Goal: Task Accomplishment & Management: Manage account settings

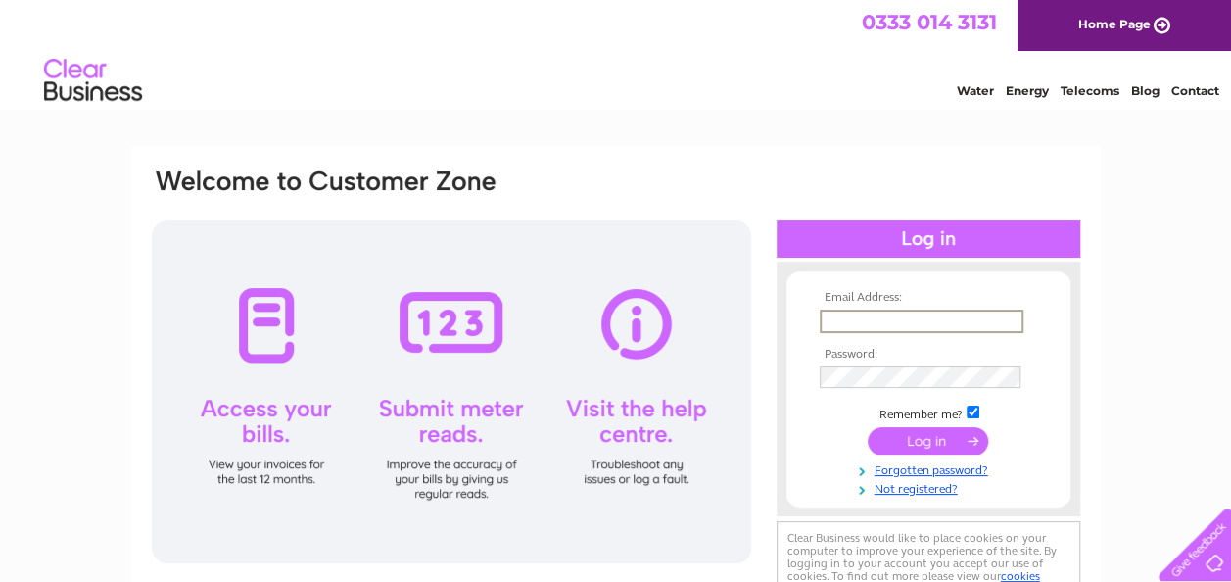
click at [835, 317] on input "text" at bounding box center [922, 320] width 204 height 23
click at [868, 427] on input "submit" at bounding box center [928, 440] width 120 height 27
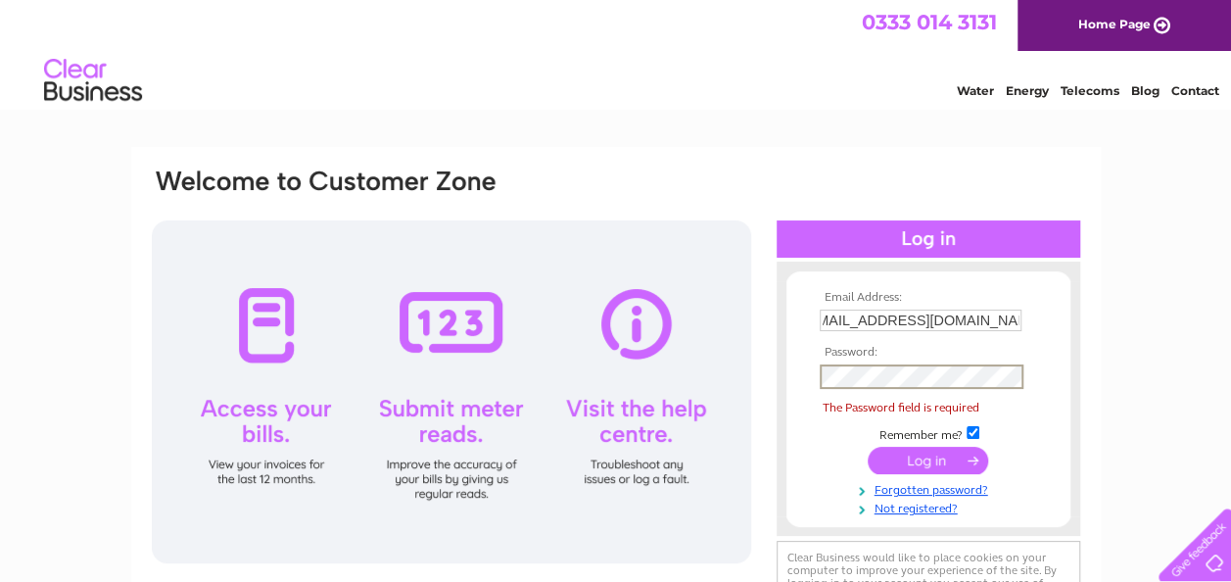
scroll to position [0, 0]
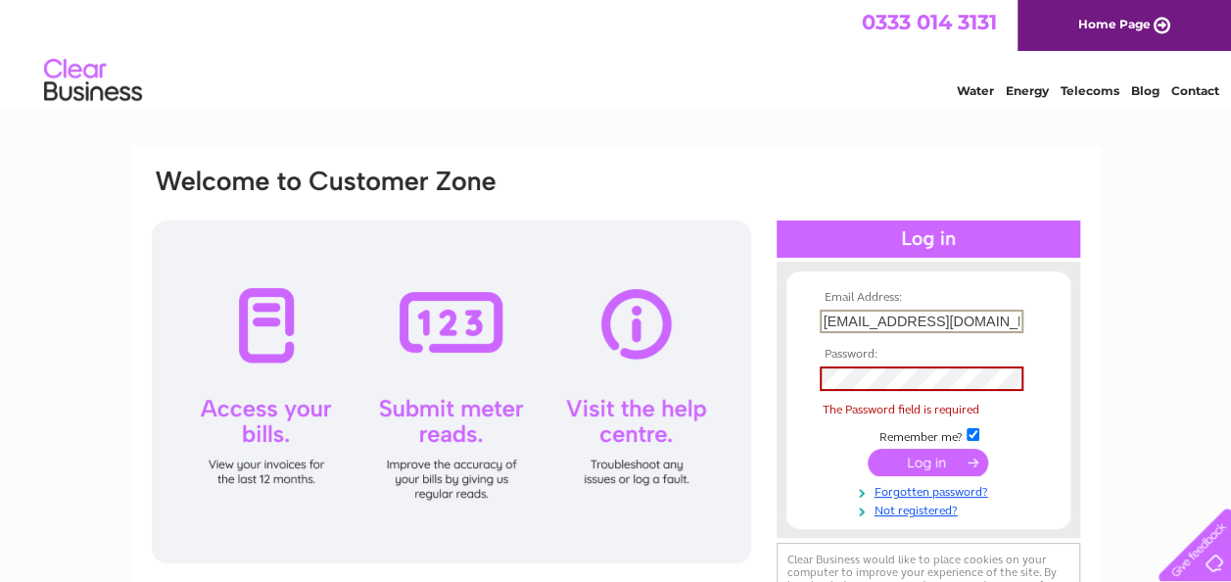
click at [981, 323] on input "[EMAIL_ADDRESS][DOMAIN_NAME]" at bounding box center [922, 320] width 204 height 23
type input "[EMAIL_ADDRESS][DOMAIN_NAME]"
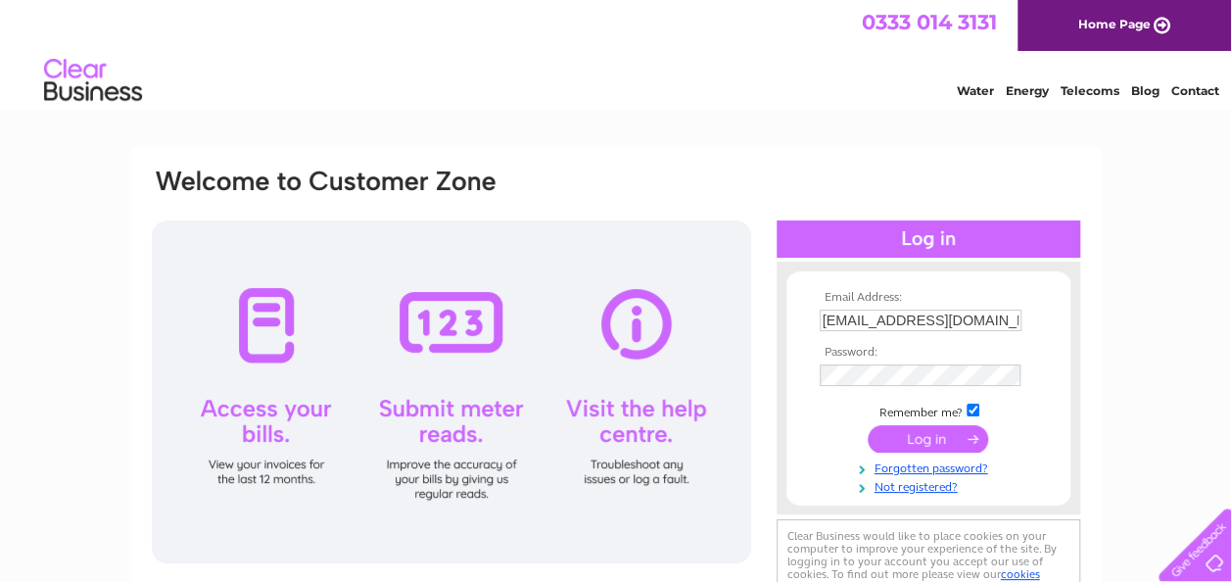
click at [923, 439] on input "submit" at bounding box center [928, 438] width 120 height 27
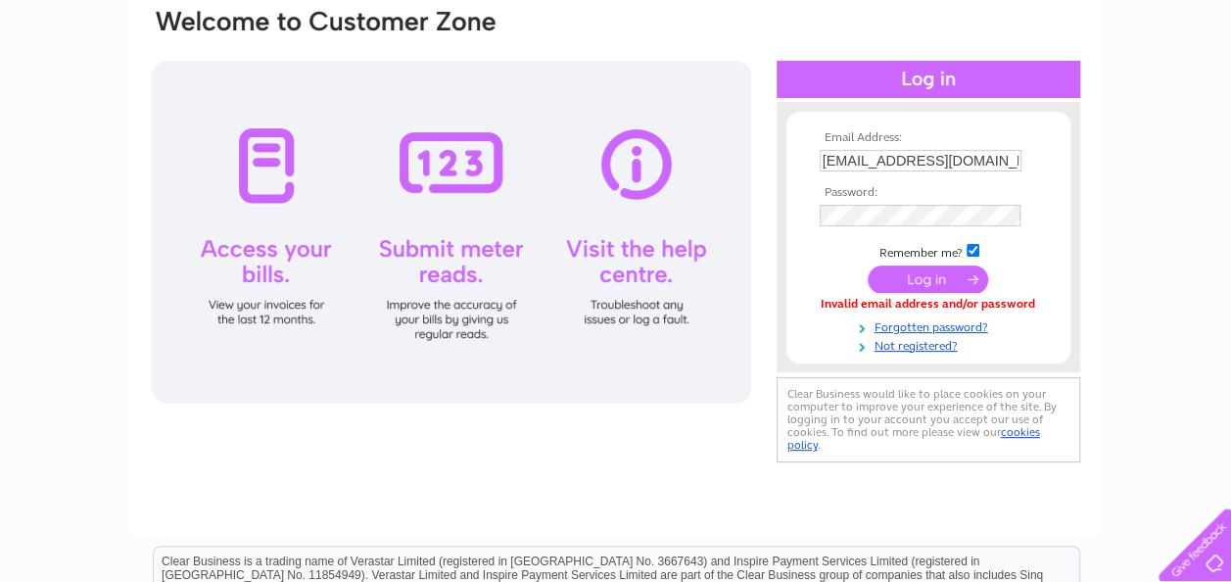
scroll to position [196, 0]
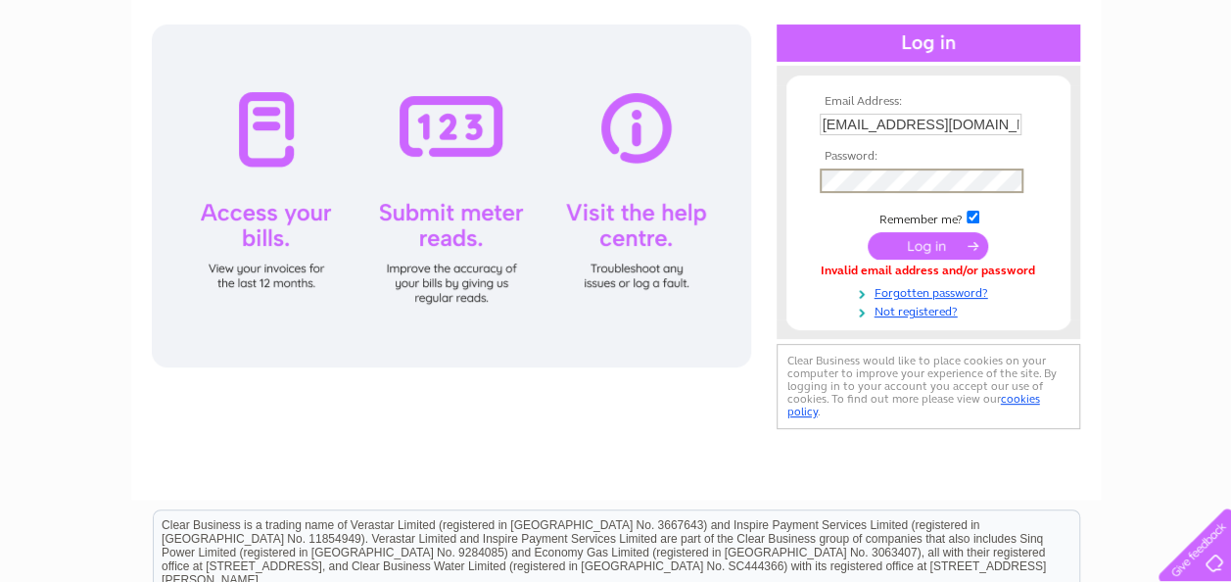
click at [868, 232] on input "submit" at bounding box center [928, 245] width 120 height 27
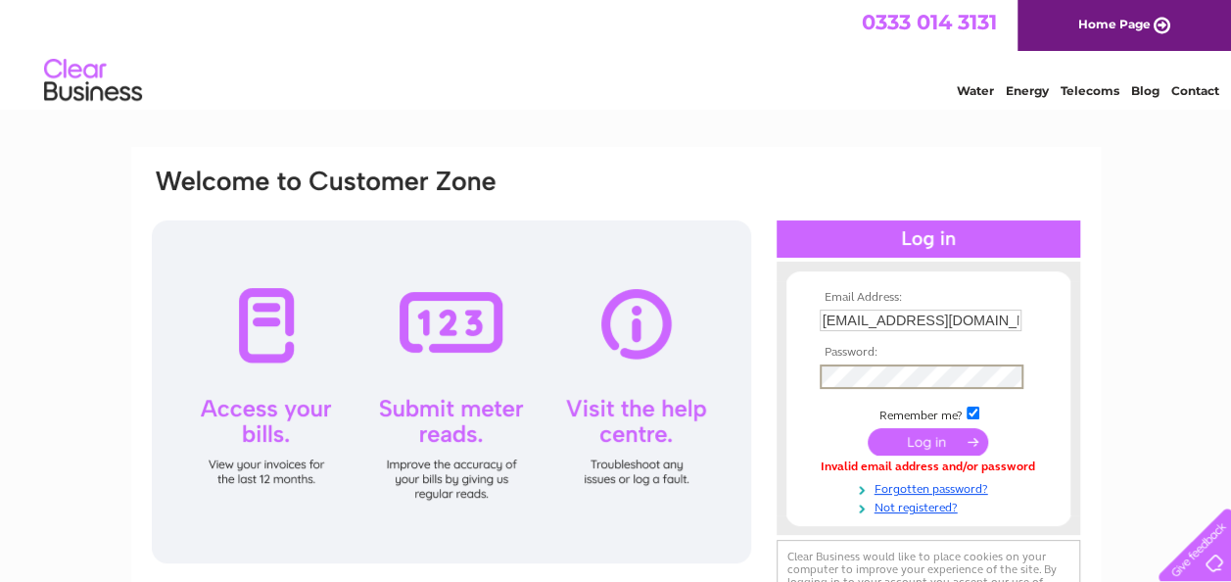
click at [868, 428] on input "submit" at bounding box center [928, 441] width 120 height 27
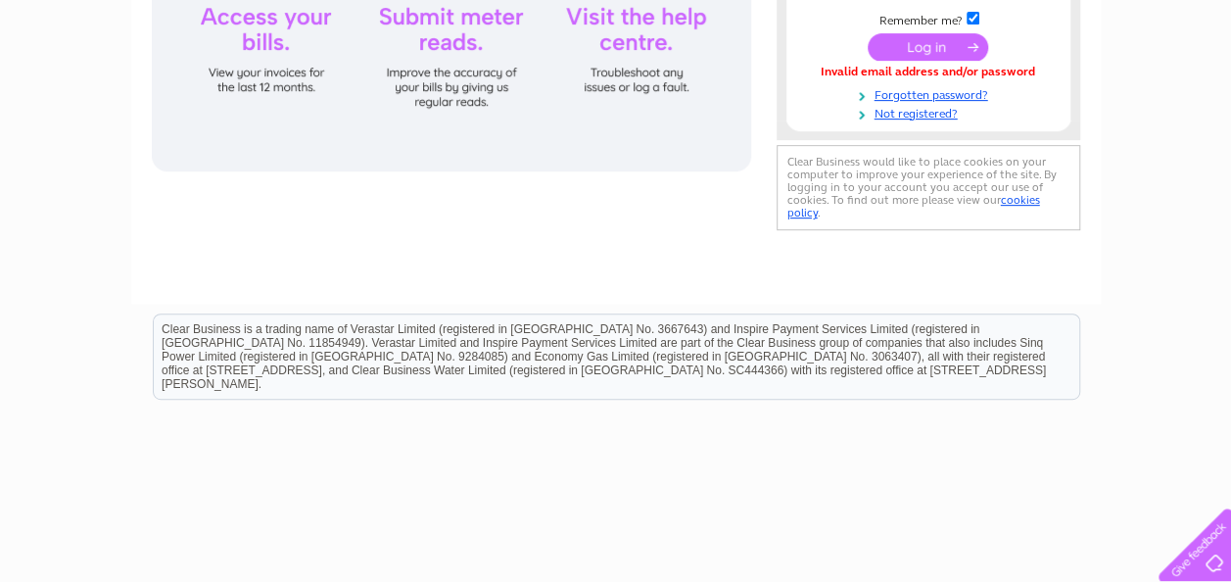
scroll to position [462, 0]
